Goal: Task Accomplishment & Management: Use online tool/utility

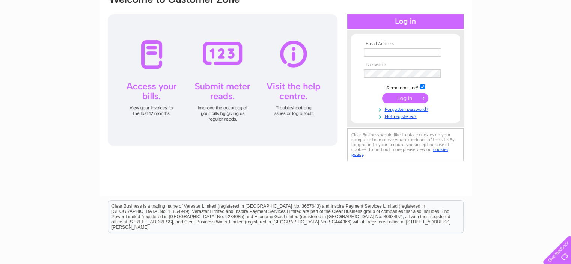
scroll to position [75, 0]
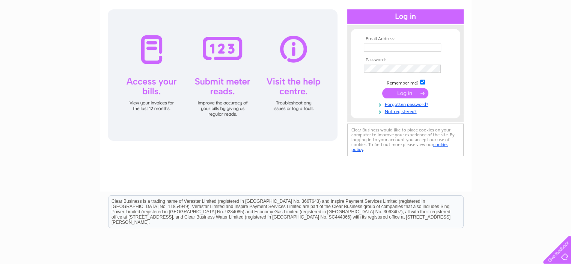
type input "enquiries@milton-ventilation.com"
click at [215, 52] on div at bounding box center [223, 74] width 230 height 131
click at [406, 96] on input "submit" at bounding box center [405, 93] width 46 height 11
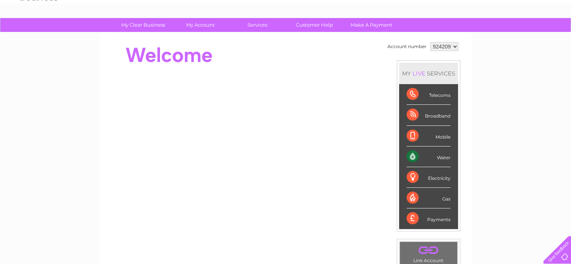
scroll to position [38, 0]
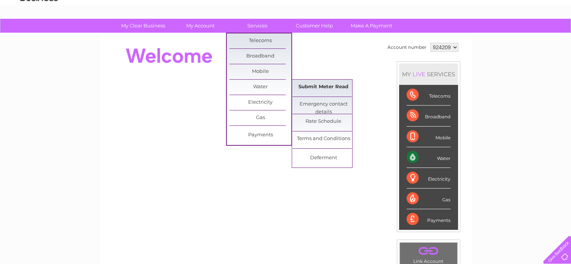
click at [317, 87] on link "Submit Meter Read" at bounding box center [324, 87] width 62 height 15
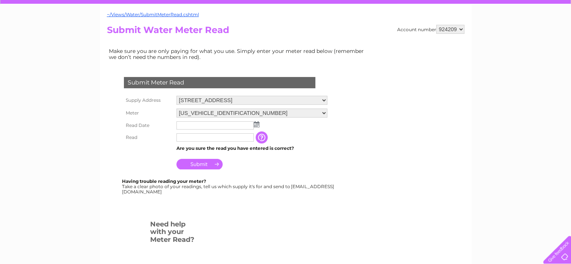
scroll to position [75, 0]
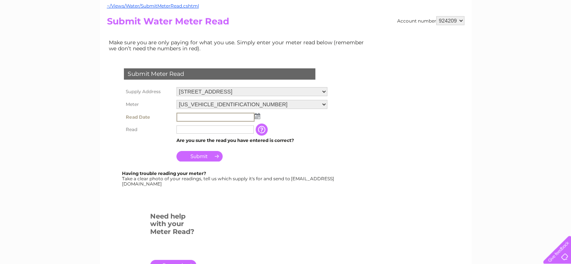
click at [188, 117] on input "text" at bounding box center [216, 117] width 78 height 9
click at [256, 115] on img at bounding box center [258, 116] width 6 height 6
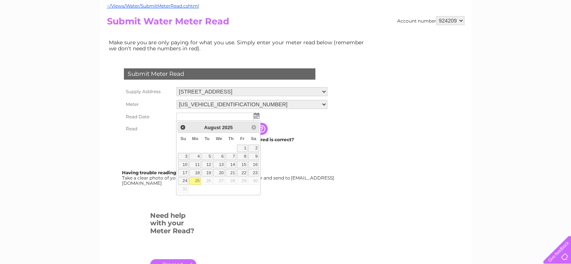
click at [196, 180] on link "25" at bounding box center [195, 181] width 12 height 8
type input "2025/08/25"
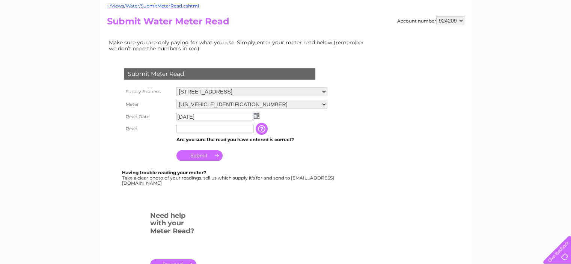
click at [192, 128] on input "text" at bounding box center [215, 129] width 77 height 8
type input "1292"
click at [205, 155] on input "Submit" at bounding box center [200, 155] width 46 height 11
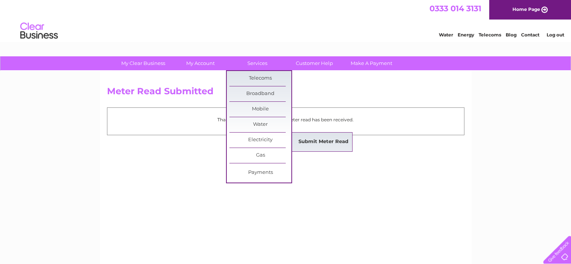
click at [317, 142] on link "Submit Meter Read" at bounding box center [324, 141] width 62 height 15
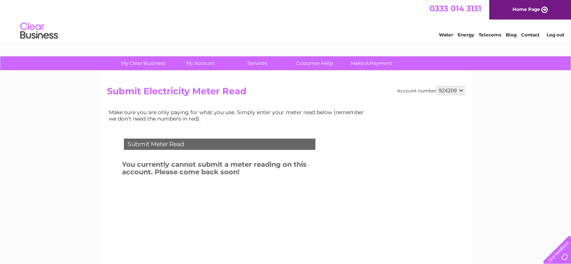
click at [300, 103] on div "Account number 924209 Submit Electricity Meter Read Make sure you are only payi…" at bounding box center [286, 172] width 358 height 172
